Goal: Task Accomplishment & Management: Use online tool/utility

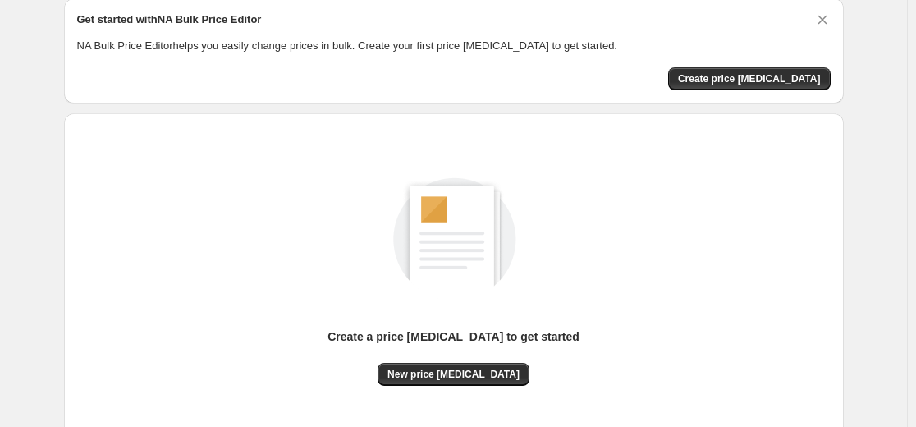
scroll to position [164, 0]
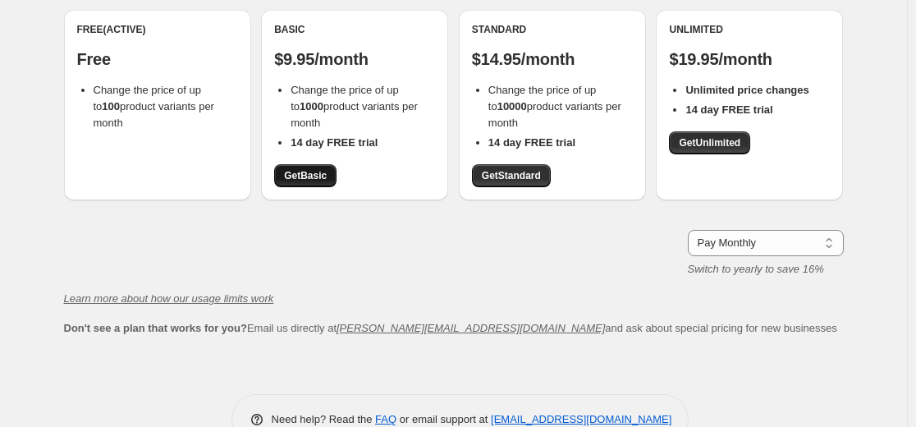
click at [316, 178] on span "Get Basic" at bounding box center [305, 175] width 43 height 13
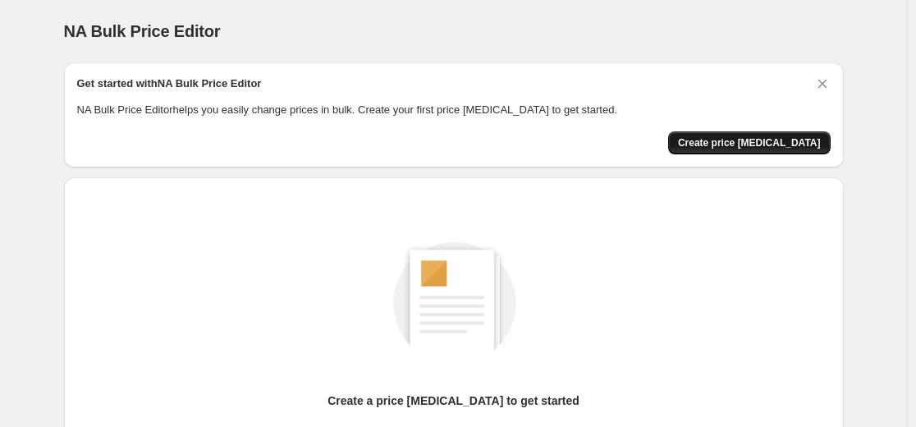
click at [781, 137] on span "Create price [MEDICAL_DATA]" at bounding box center [749, 142] width 143 height 13
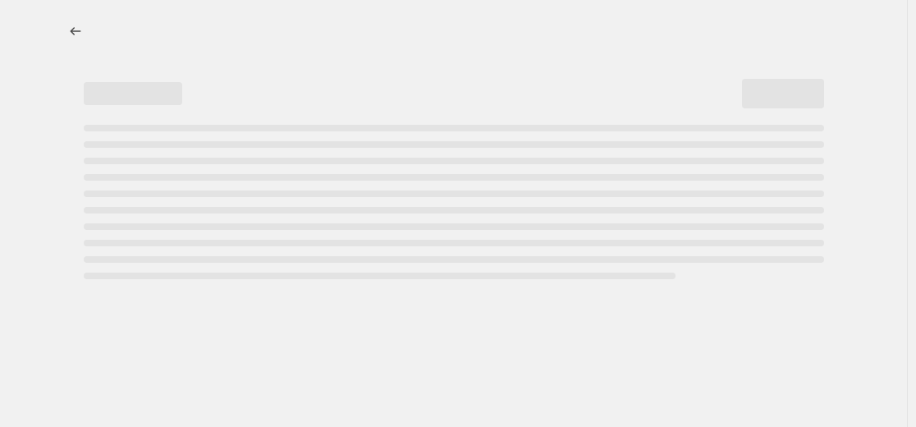
select select "percentage"
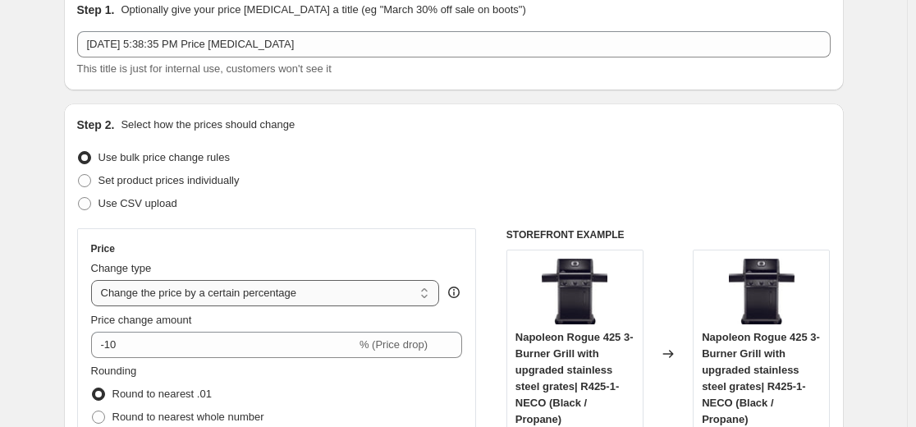
scroll to position [164, 0]
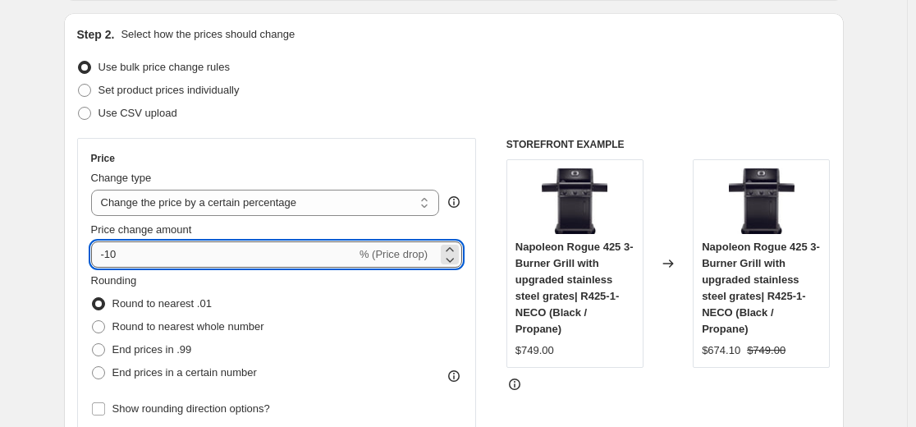
click at [265, 246] on input "-10" at bounding box center [223, 254] width 265 height 26
type input "-1"
type input "-50"
click at [481, 82] on div "Set product prices individually" at bounding box center [453, 90] width 753 height 23
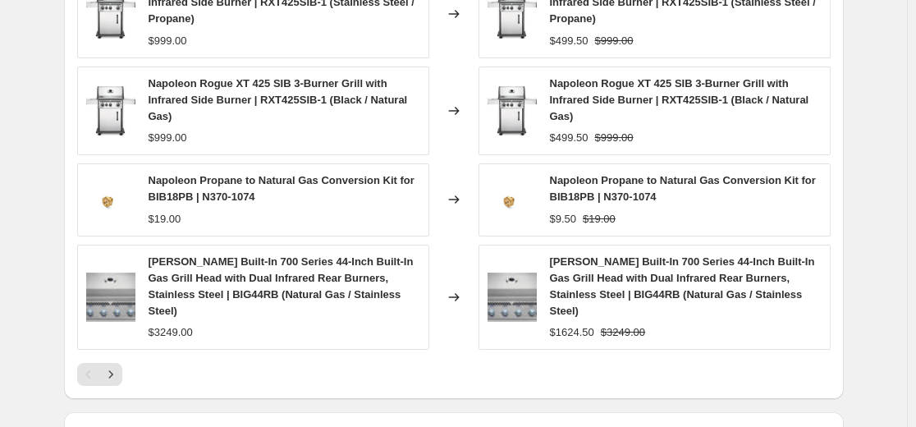
scroll to position [1290, 0]
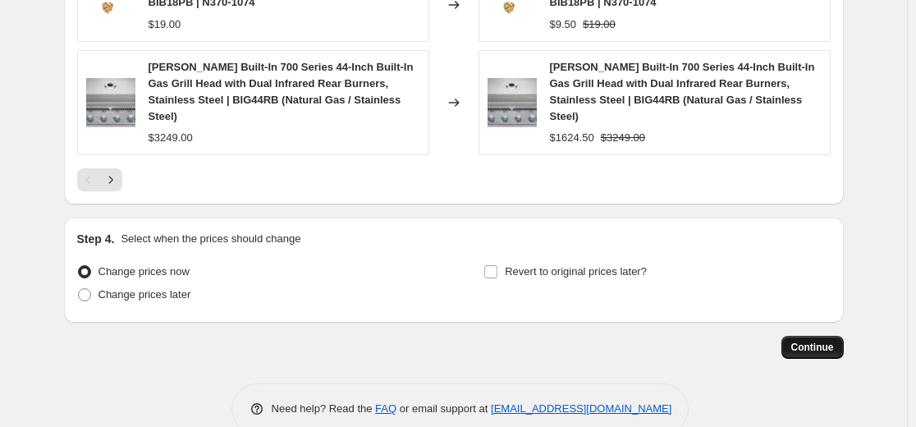
click at [812, 341] on span "Continue" at bounding box center [812, 347] width 43 height 13
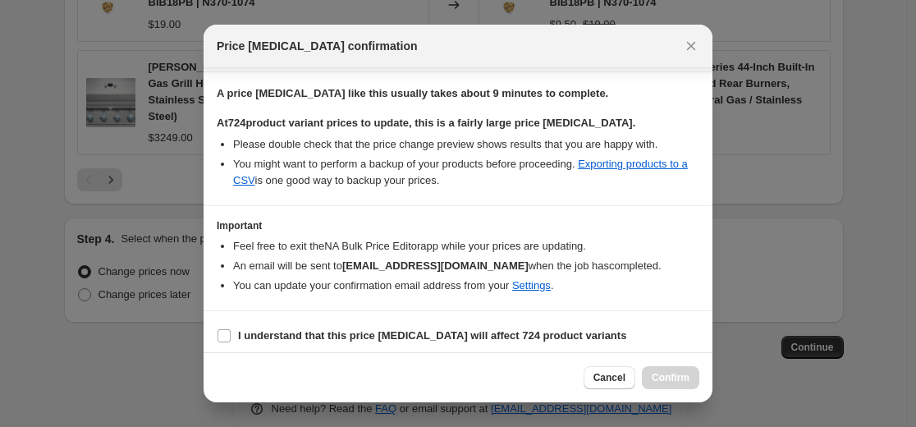
scroll to position [254, 0]
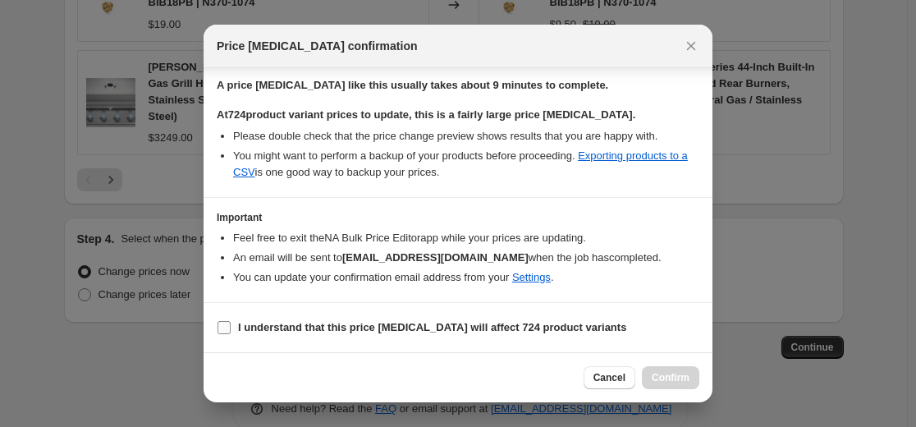
click at [259, 325] on b "I understand that this price [MEDICAL_DATA] will affect 724 product variants" at bounding box center [432, 327] width 388 height 12
click at [231, 325] on input "I understand that this price [MEDICAL_DATA] will affect 724 product variants" at bounding box center [223, 327] width 13 height 13
checkbox input "true"
click at [670, 375] on span "Confirm" at bounding box center [671, 377] width 38 height 13
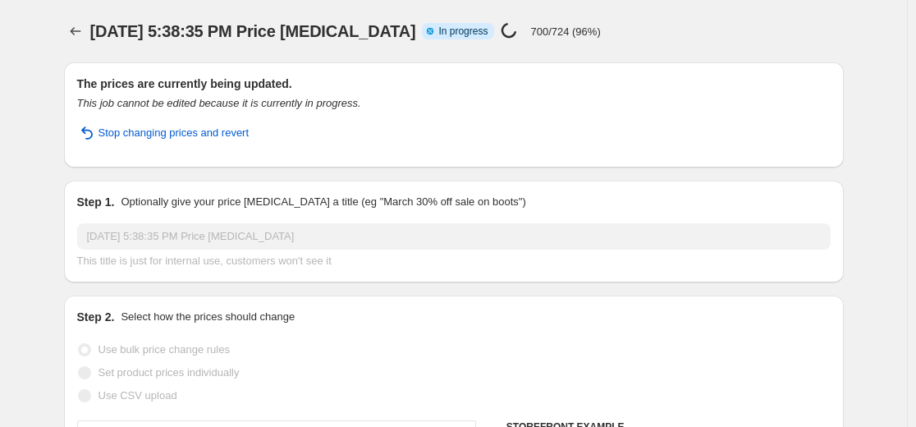
select select "percentage"
